Goal: Transaction & Acquisition: Purchase product/service

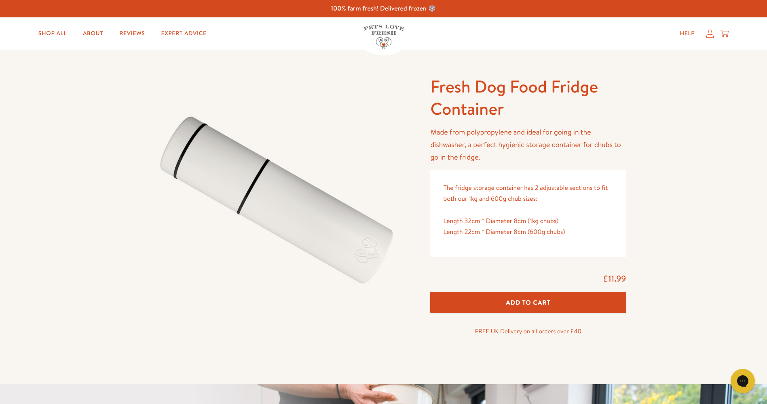
click at [710, 34] on icon at bounding box center [710, 33] width 8 height 8
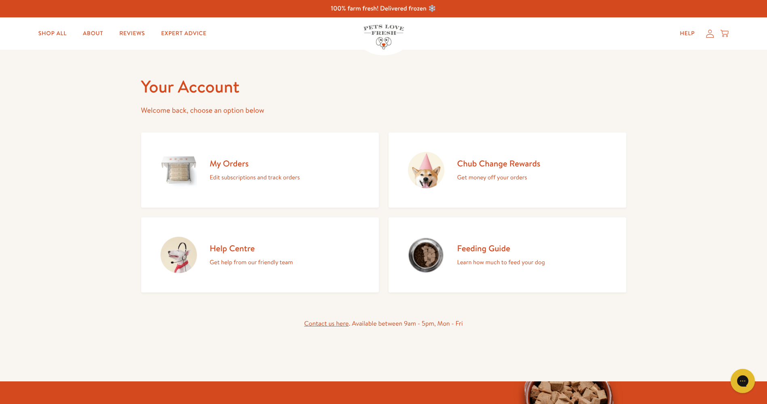
click at [729, 29] on div "Help My account Cart" at bounding box center [701, 33] width 60 height 16
click at [727, 30] on icon at bounding box center [724, 33] width 8 height 9
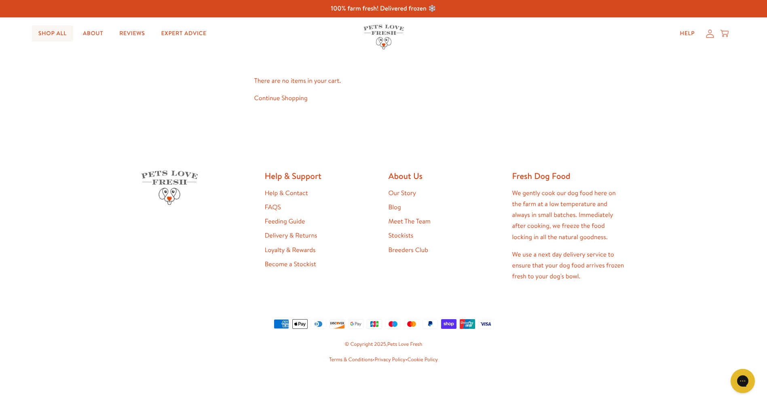
click at [57, 36] on link "Shop All" at bounding box center [52, 33] width 41 height 16
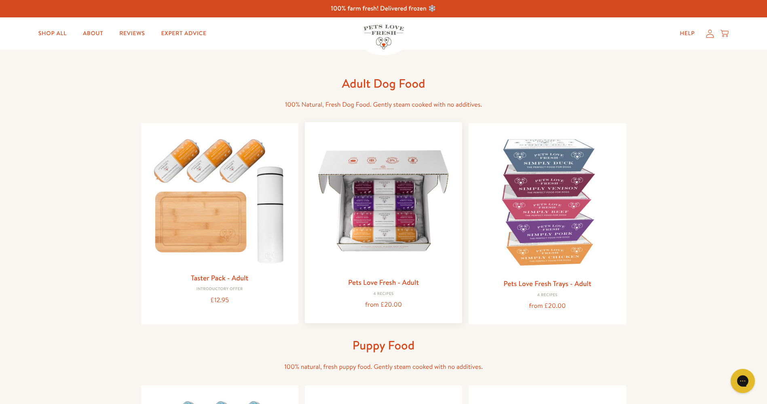
click at [383, 225] on img at bounding box center [383, 200] width 144 height 144
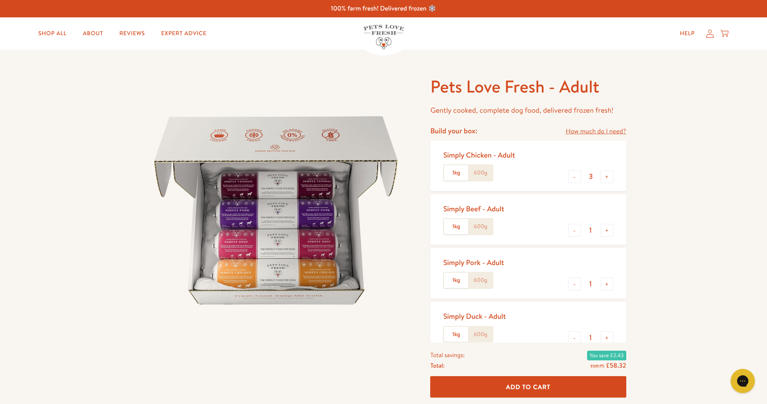
click at [476, 171] on label "600g" at bounding box center [480, 172] width 24 height 15
click at [0, 0] on input "600g" at bounding box center [0, 0] width 0 height 0
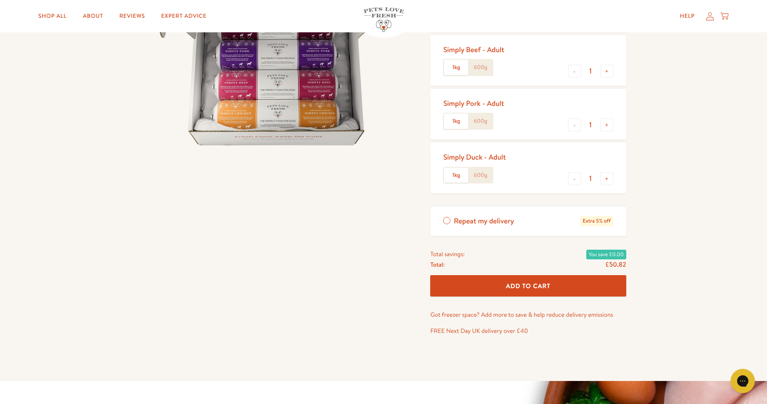
scroll to position [162, 0]
